Goal: Information Seeking & Learning: Learn about a topic

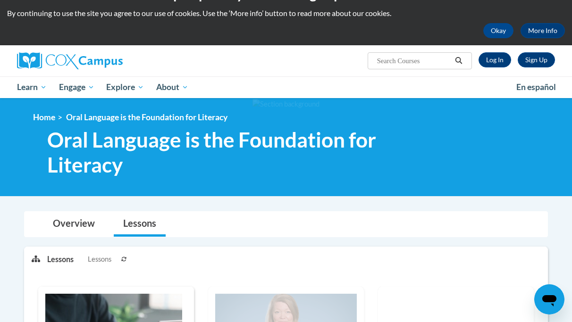
scroll to position [20, 0]
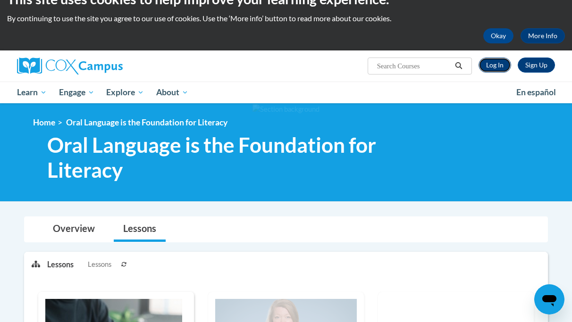
click at [490, 67] on link "Log In" at bounding box center [495, 65] width 33 height 15
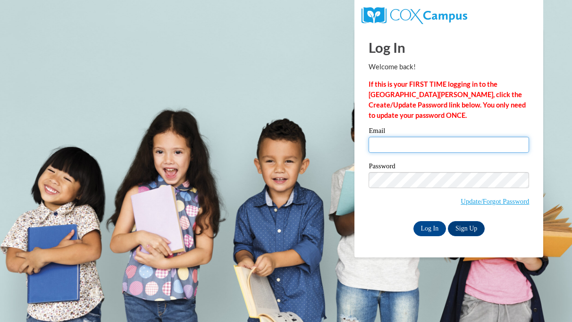
click at [407, 147] on input "Email" at bounding box center [449, 145] width 160 height 16
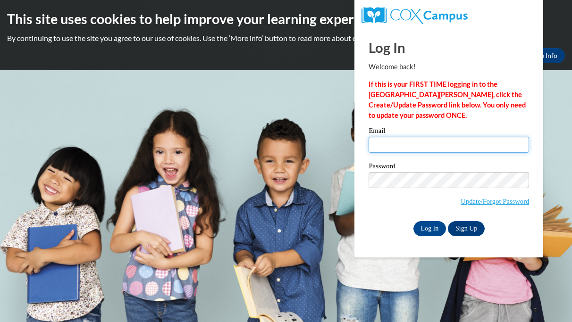
type input "akilgore@chattahoocheechristian.org"
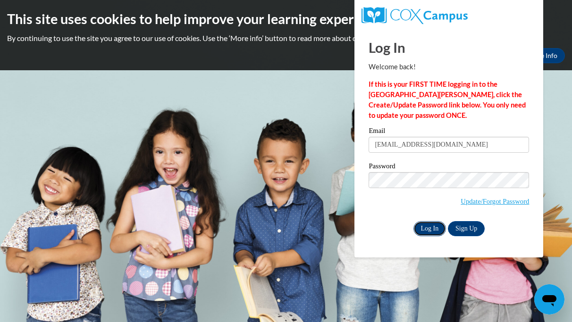
click at [428, 228] on input "Log In" at bounding box center [429, 228] width 33 height 15
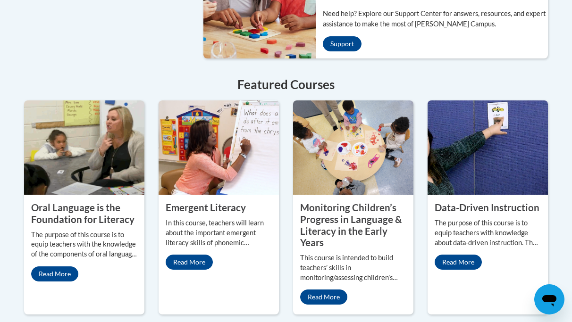
scroll to position [820, 0]
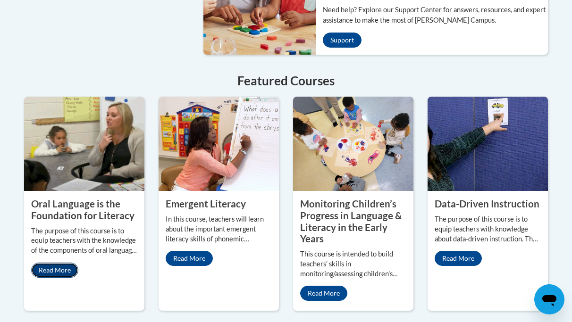
click at [66, 263] on link "Read More" at bounding box center [54, 270] width 47 height 15
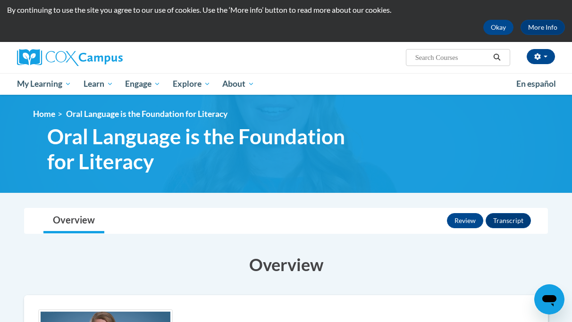
scroll to position [27, 0]
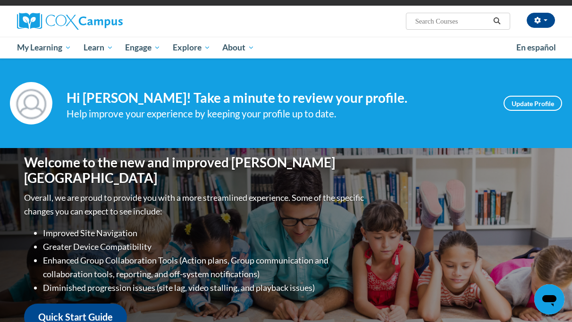
scroll to position [62, 0]
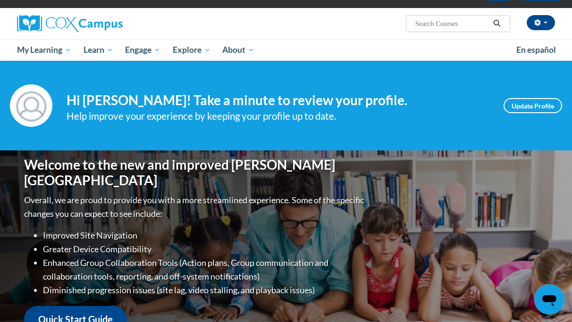
click at [419, 23] on input "Search..." at bounding box center [452, 23] width 76 height 11
type input "s"
type input "dyslexia"
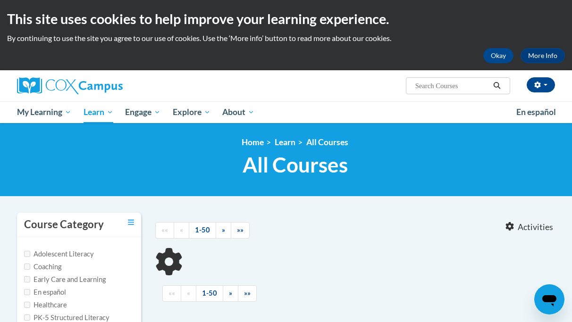
type input "dyslexia"
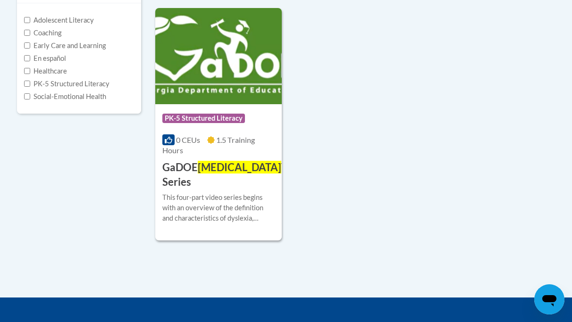
scroll to position [245, 0]
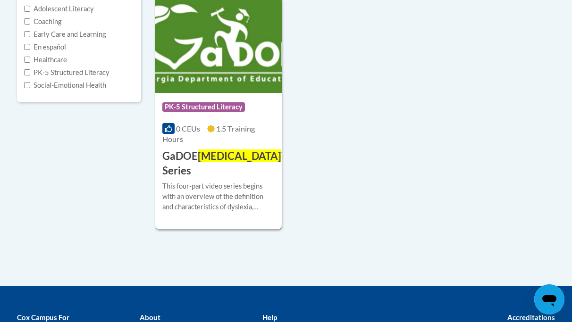
click at [214, 46] on img at bounding box center [218, 45] width 126 height 96
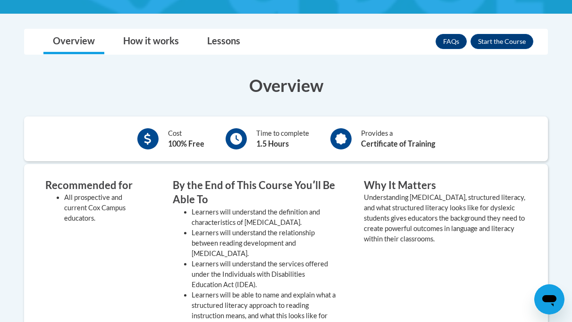
scroll to position [241, 0]
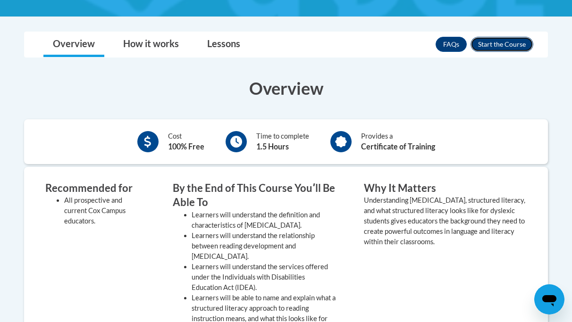
click at [506, 42] on button "Enroll" at bounding box center [502, 44] width 63 height 15
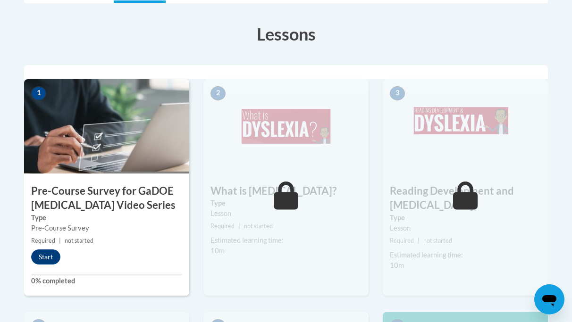
scroll to position [271, 0]
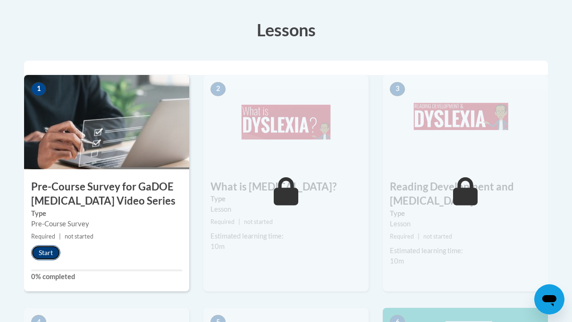
click at [50, 252] on button "Start" at bounding box center [45, 252] width 29 height 15
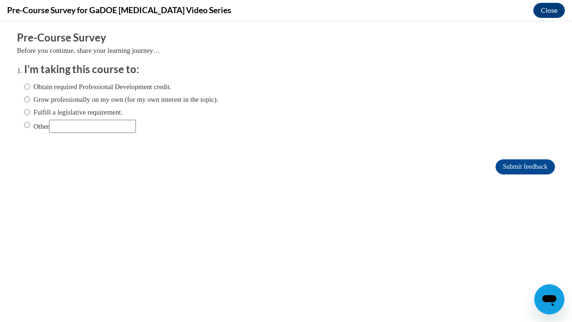
scroll to position [0, 0]
click at [26, 86] on input "Obtain required Professional Development credit." at bounding box center [27, 87] width 6 height 10
radio input "true"
click at [522, 166] on input "Submit feedback" at bounding box center [525, 167] width 59 height 15
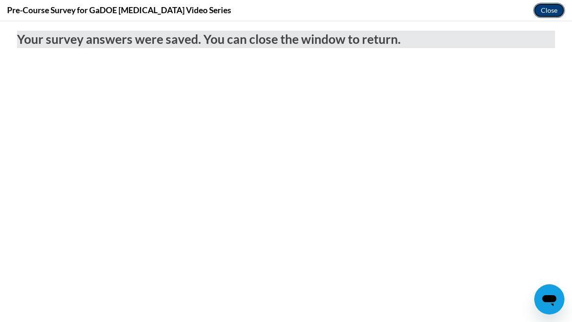
click at [551, 5] on button "Close" at bounding box center [549, 10] width 32 height 15
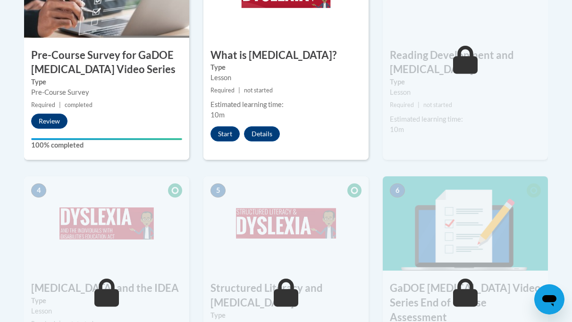
scroll to position [400, 0]
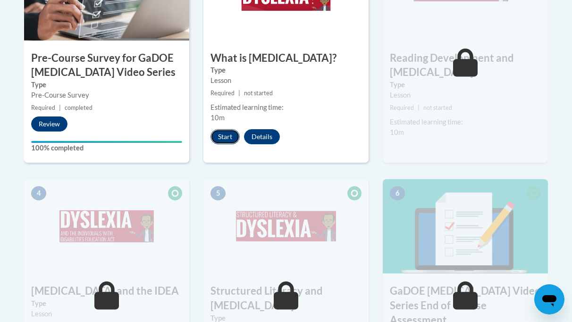
click at [226, 136] on button "Start" at bounding box center [224, 136] width 29 height 15
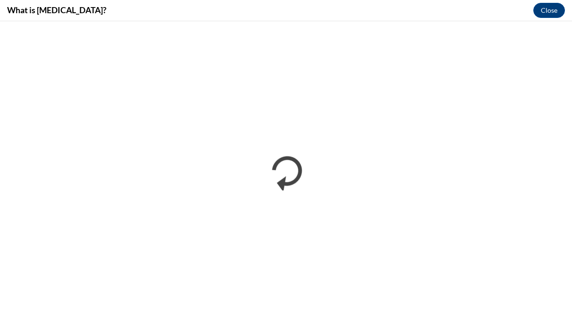
scroll to position [0, 0]
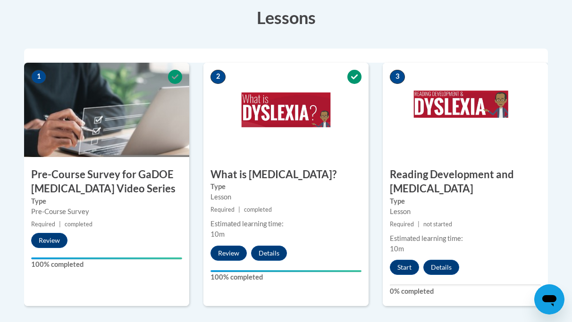
scroll to position [284, 0]
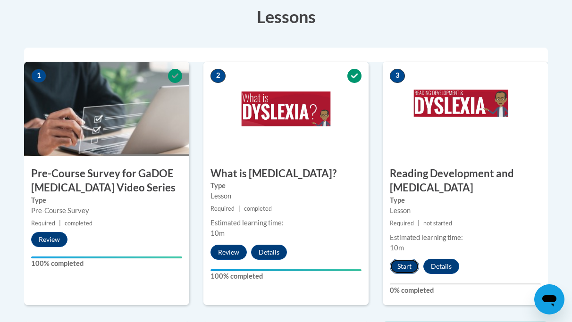
click at [407, 261] on button "Start" at bounding box center [404, 266] width 29 height 15
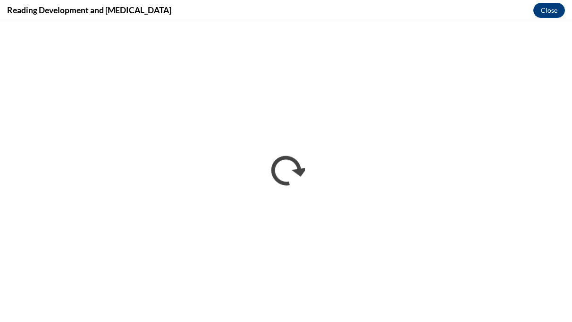
scroll to position [0, 0]
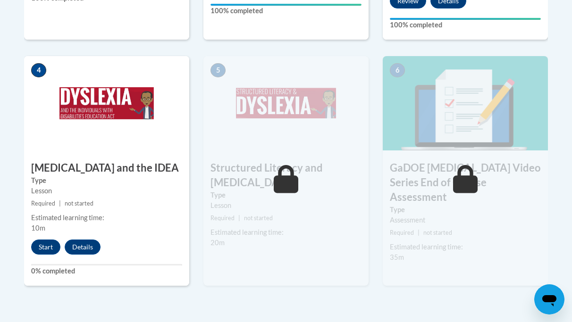
scroll to position [557, 0]
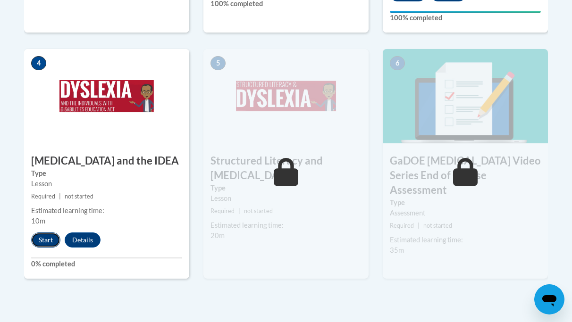
click at [39, 243] on button "Start" at bounding box center [45, 240] width 29 height 15
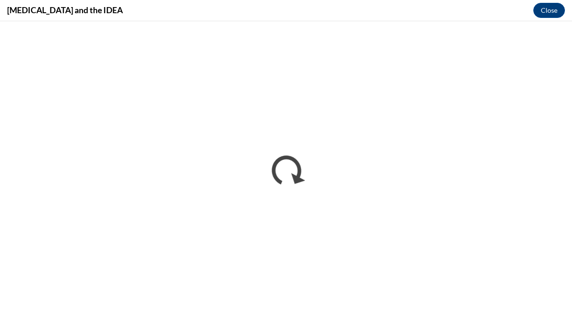
scroll to position [0, 0]
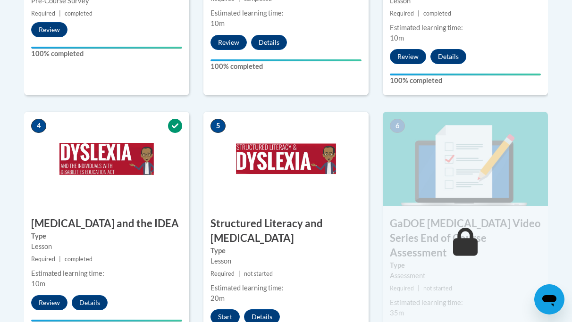
scroll to position [522, 0]
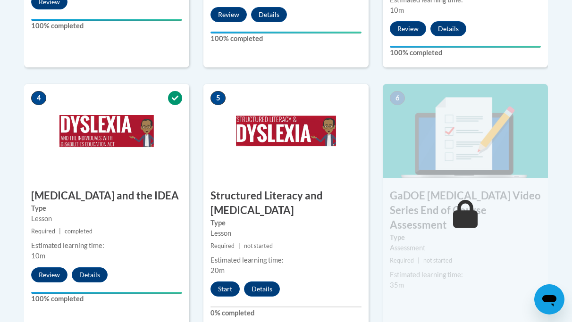
click at [311, 226] on label "Type" at bounding box center [285, 223] width 151 height 10
click at [224, 288] on button "Start" at bounding box center [224, 289] width 29 height 15
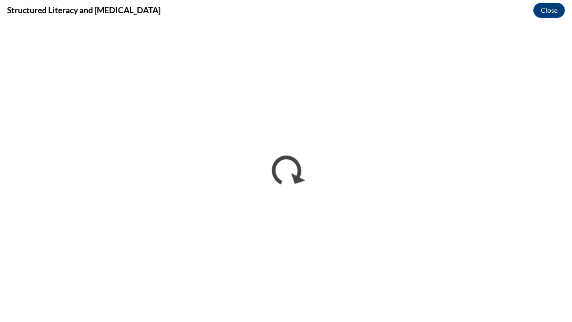
scroll to position [0, 0]
